Goal: Find contact information: Find contact information

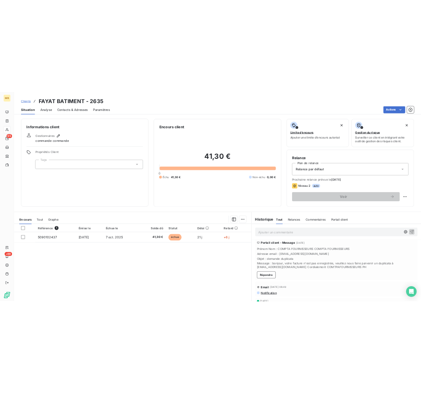
scroll to position [82, 0]
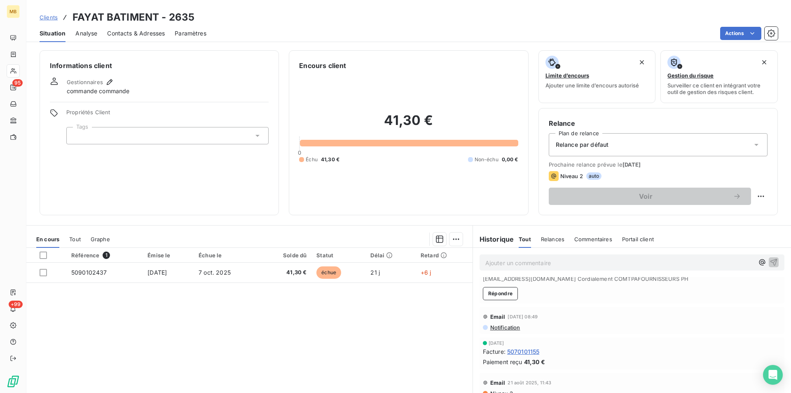
click at [532, 353] on span "5070101155" at bounding box center [523, 351] width 33 height 9
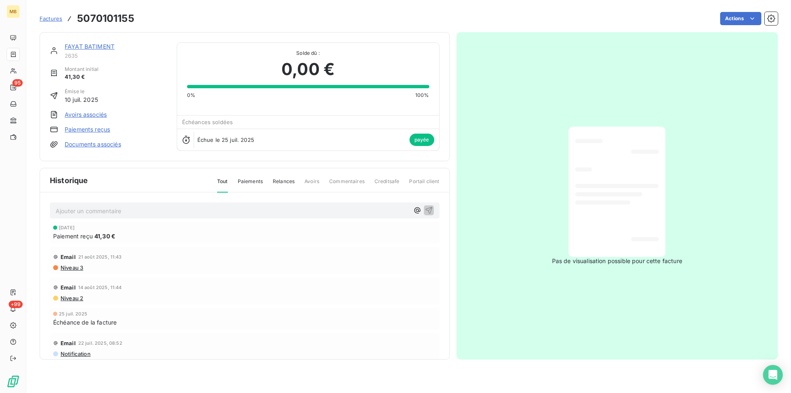
click at [52, 14] on link "Factures" at bounding box center [51, 18] width 23 height 8
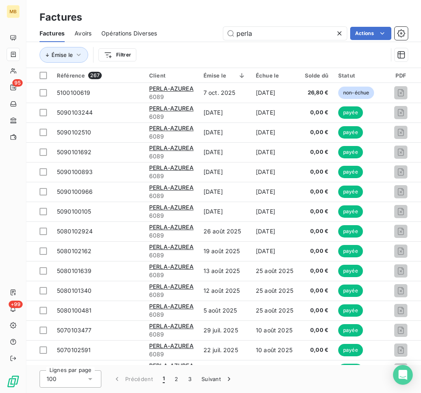
click at [338, 33] on icon at bounding box center [340, 33] width 8 height 8
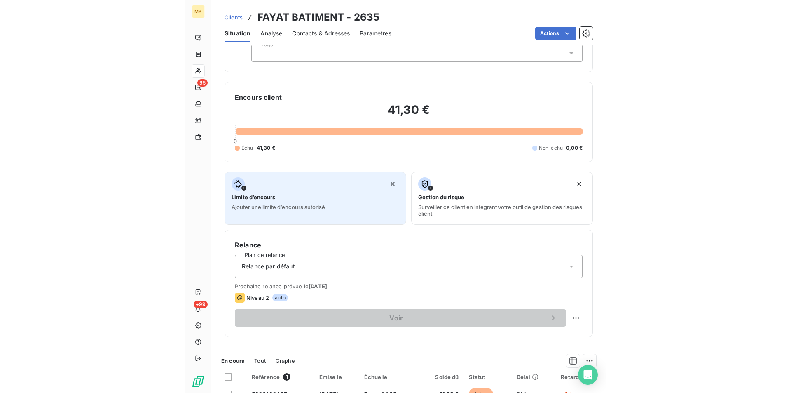
scroll to position [38, 0]
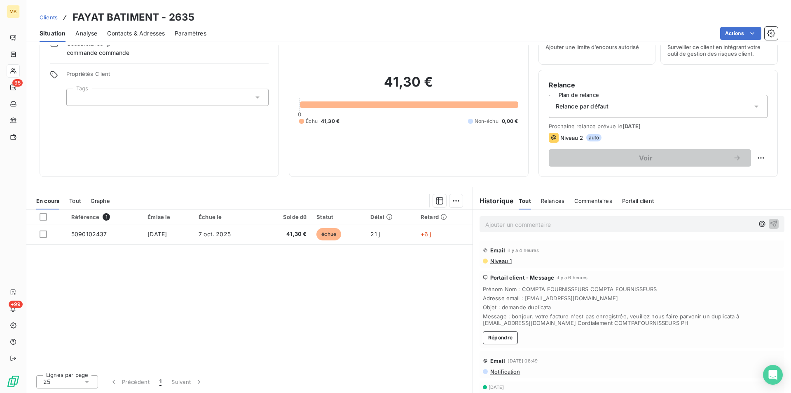
drag, startPoint x: 520, startPoint y: 298, endPoint x: 656, endPoint y: 300, distance: 135.6
click at [421, 300] on span "Adresse email : comptafournisseurs@fayatbatiment.fayat.com" at bounding box center [632, 298] width 298 height 7
drag, startPoint x: 479, startPoint y: 324, endPoint x: 581, endPoint y: 329, distance: 101.5
click at [421, 329] on div "Portail client - Message il y a 6 heures Prénom Nom : COMPTA FOURNISSEURS COMPT…" at bounding box center [632, 309] width 305 height 77
copy span "facturedemat@fayatbatiment.fayat.com"
